Goal: Task Accomplishment & Management: Manage account settings

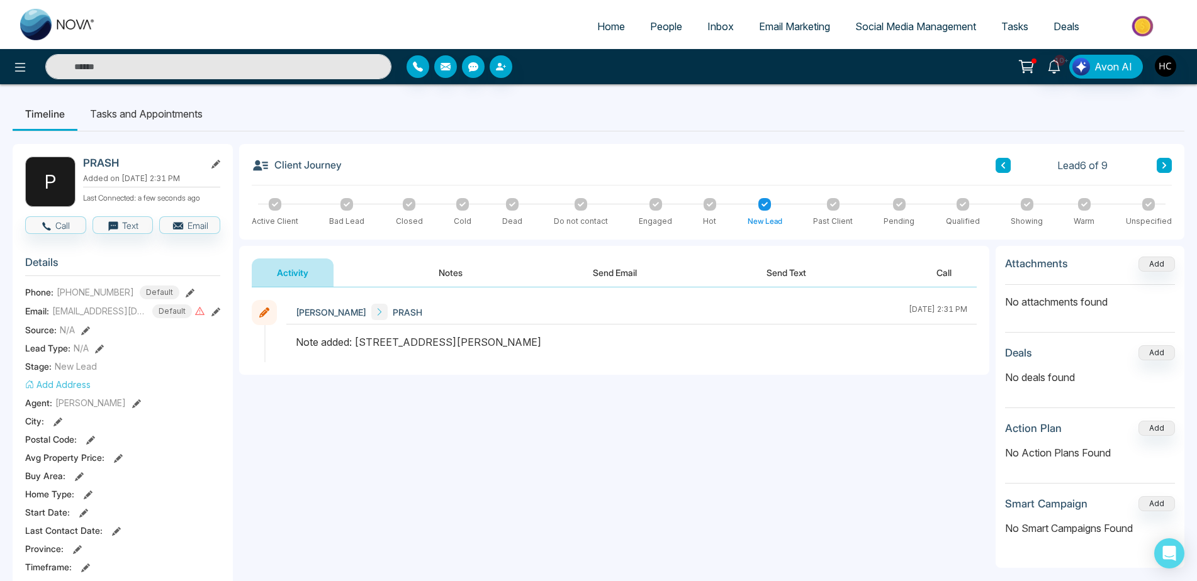
click at [1165, 157] on div "Client Journey Lead 6 of 9" at bounding box center [712, 171] width 920 height 29
click at [1163, 167] on icon at bounding box center [1164, 165] width 4 height 6
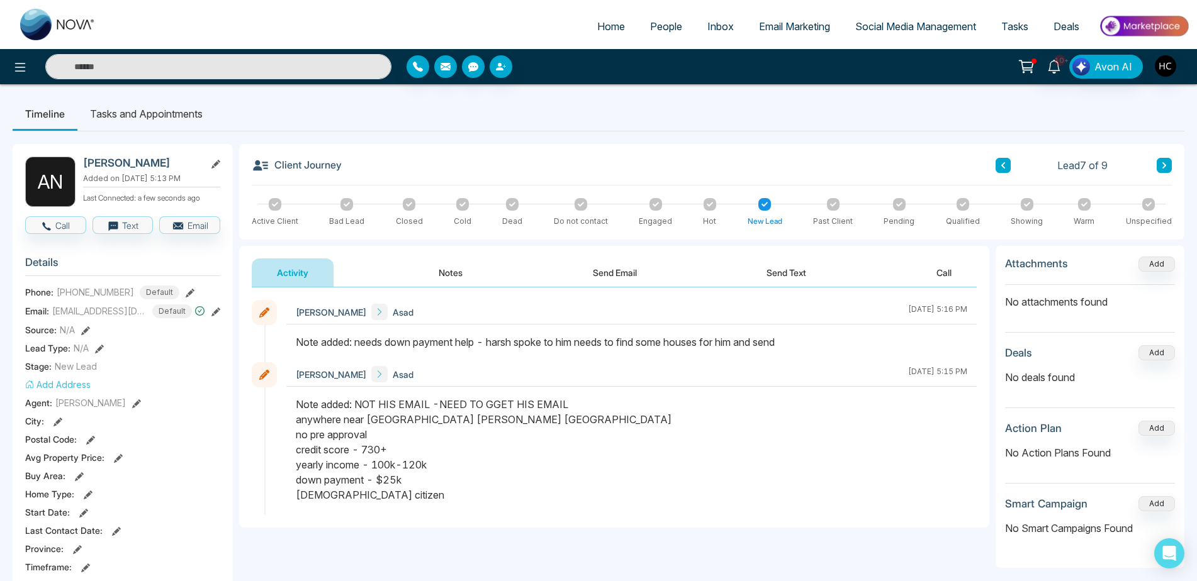
click at [1154, 179] on div "Client Journey Lead 7 of 9" at bounding box center [712, 171] width 920 height 29
click at [1155, 170] on div "Lead 7 of 9" at bounding box center [1083, 165] width 176 height 15
click at [1164, 164] on icon at bounding box center [1164, 165] width 4 height 6
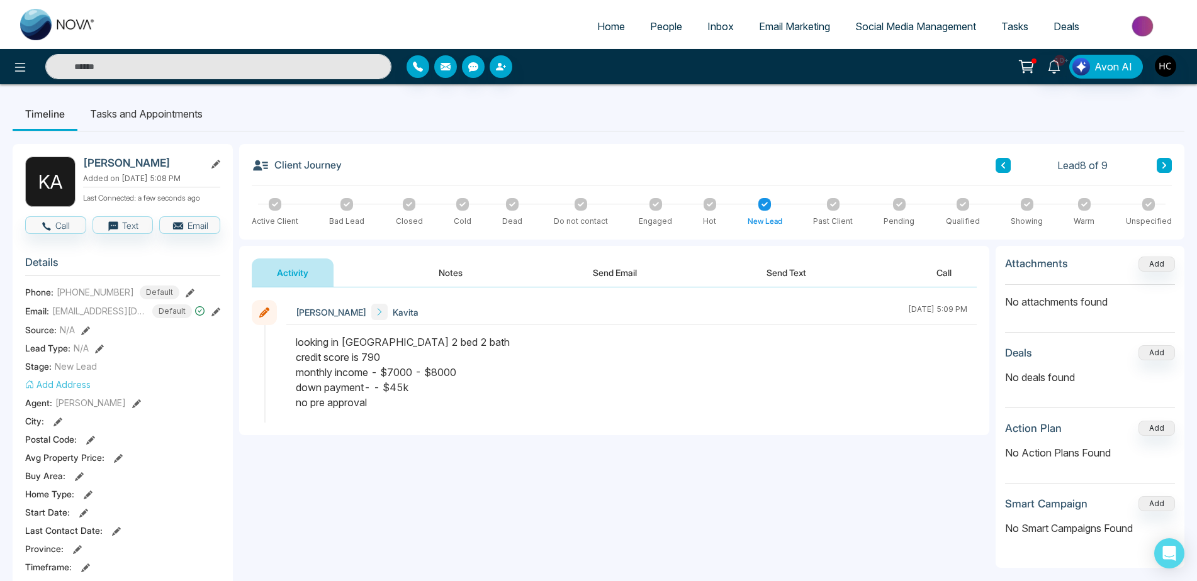
drag, startPoint x: 490, startPoint y: 387, endPoint x: 497, endPoint y: 276, distance: 110.9
drag, startPoint x: 497, startPoint y: 276, endPoint x: 456, endPoint y: 267, distance: 42.0
click at [456, 267] on button "Notes" at bounding box center [450, 273] width 74 height 28
